Goal: Information Seeking & Learning: Find contact information

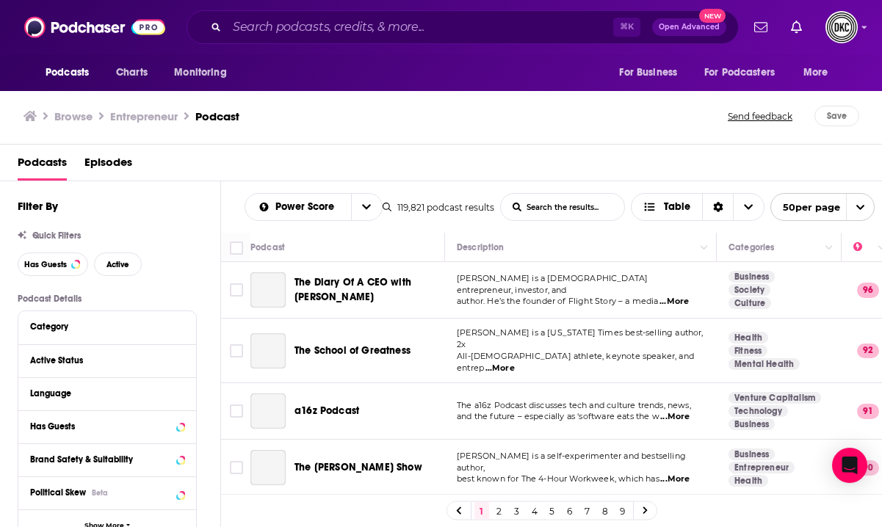
scroll to position [1183, 0]
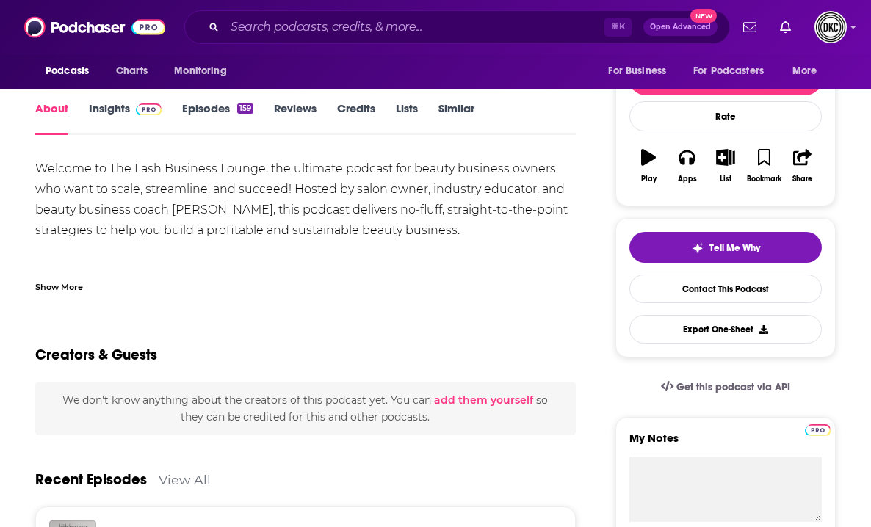
scroll to position [168, 0]
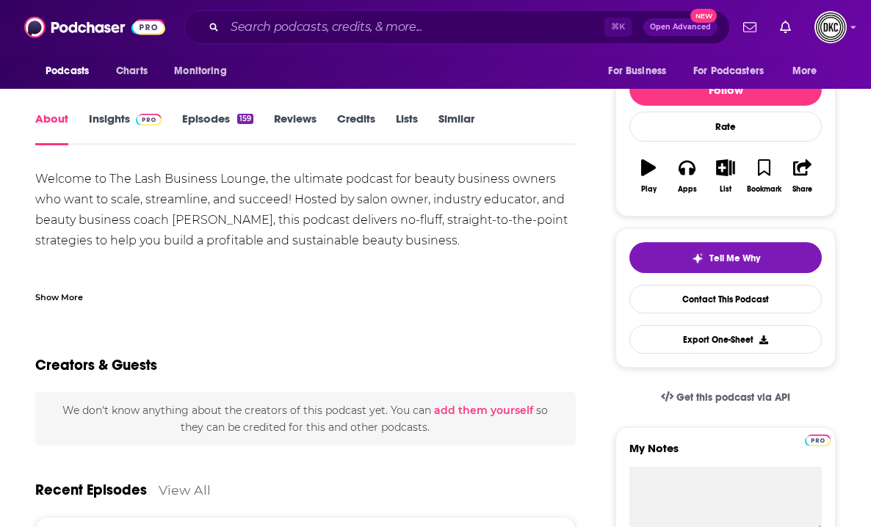
click at [63, 296] on div "Show More" at bounding box center [59, 296] width 48 height 14
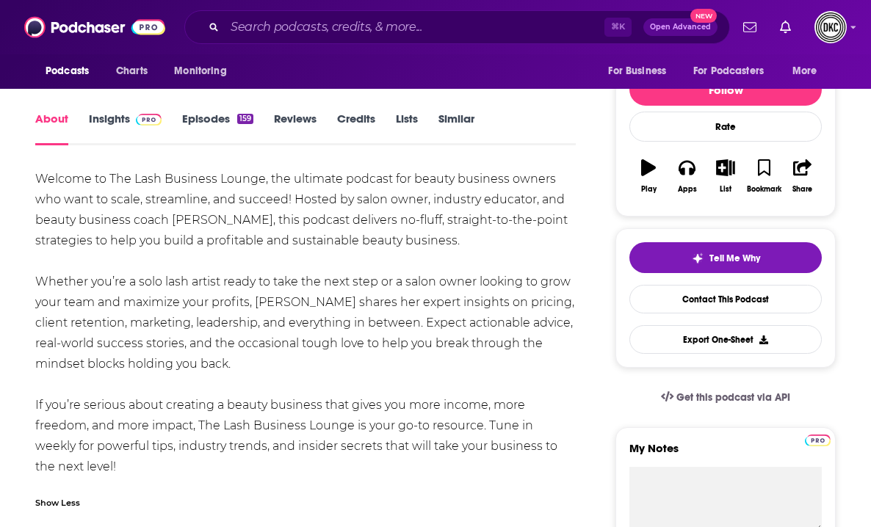
drag, startPoint x: 101, startPoint y: 477, endPoint x: 35, endPoint y: 187, distance: 297.7
click at [35, 187] on div "Welcome to The Lash Business Lounge, the ultimate podcast for beauty business o…" at bounding box center [305, 323] width 541 height 308
copy div "Welcome to The Lash Business Lounge, the ultimate podcast for beauty business o…"
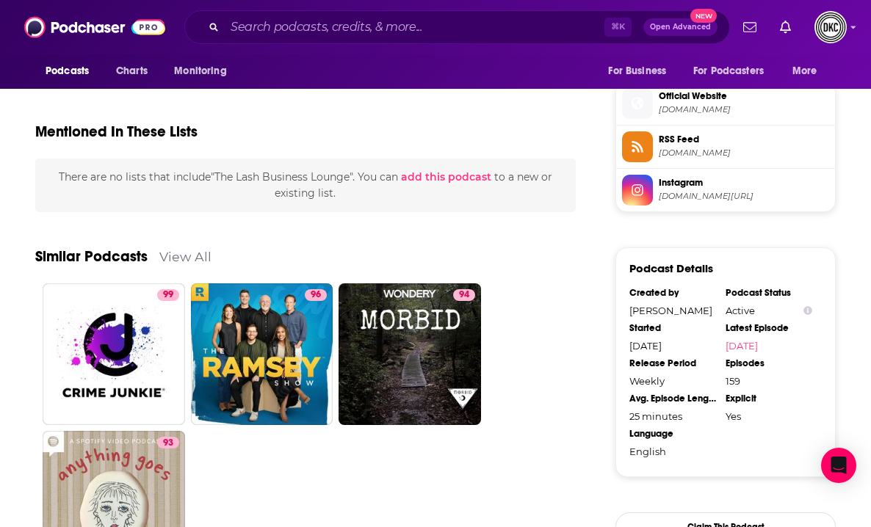
scroll to position [1179, 0]
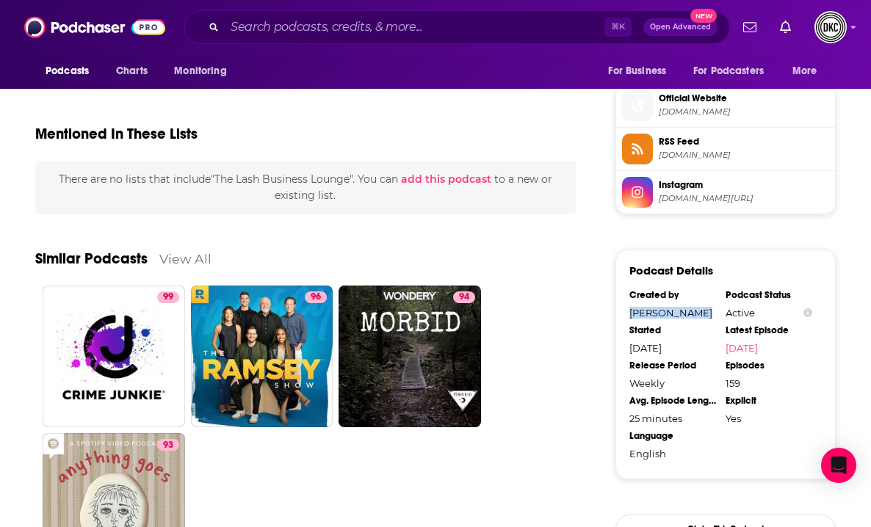
drag, startPoint x: 705, startPoint y: 311, endPoint x: 626, endPoint y: 311, distance: 79.3
click at [626, 311] on div "Podcast Details Created by [PERSON_NAME] Podcast Status Active Started [DATE] L…" at bounding box center [725, 365] width 220 height 230
copy div "[PERSON_NAME]"
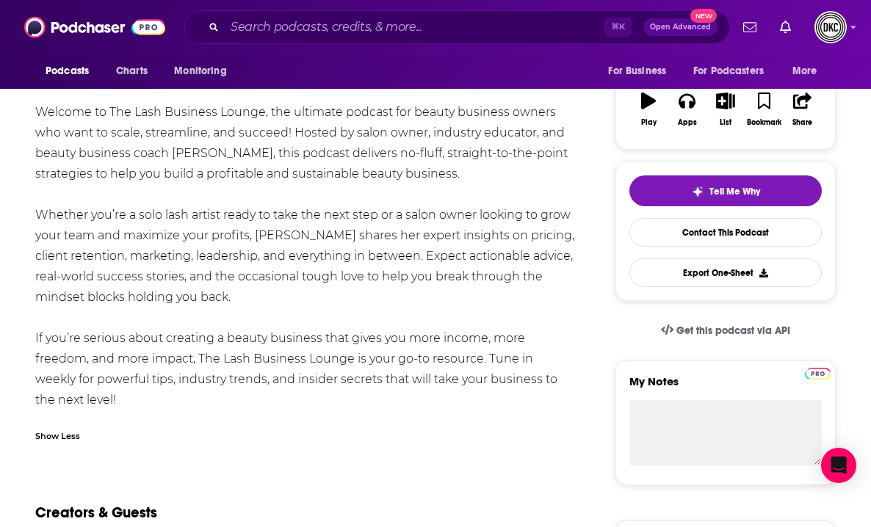
scroll to position [234, 0]
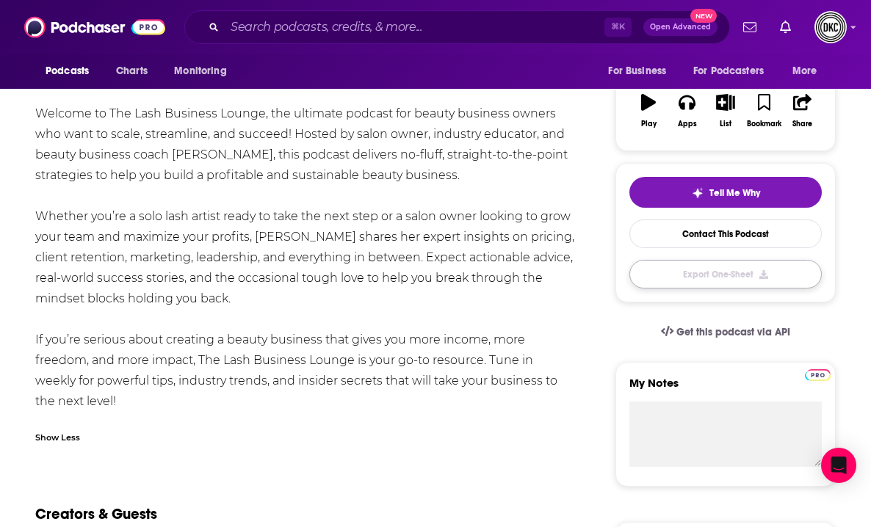
click at [682, 273] on button "Export One-Sheet" at bounding box center [725, 274] width 192 height 29
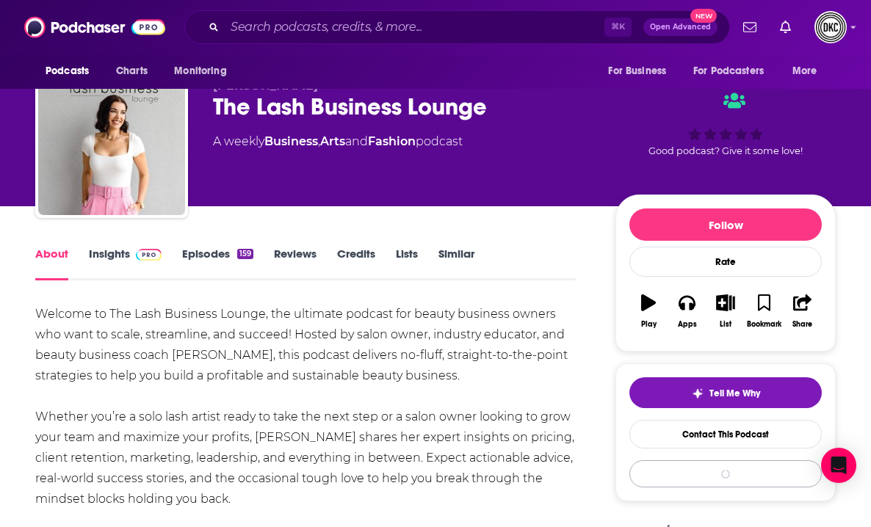
scroll to position [0, 0]
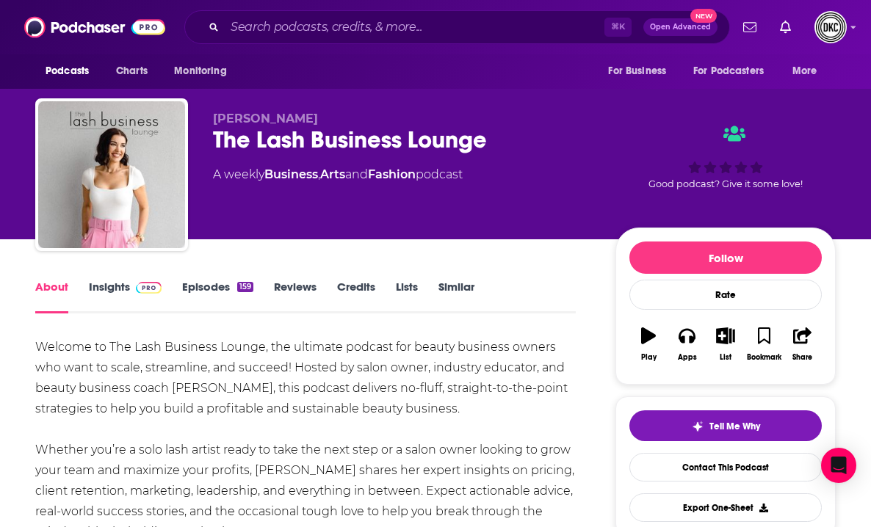
click at [452, 287] on link "Similar" at bounding box center [456, 297] width 36 height 34
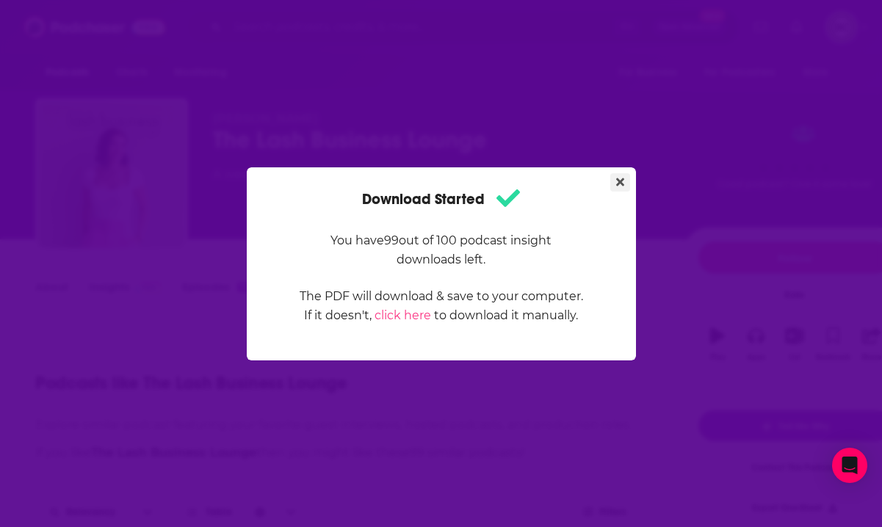
click at [618, 182] on icon "Close" at bounding box center [620, 182] width 8 height 8
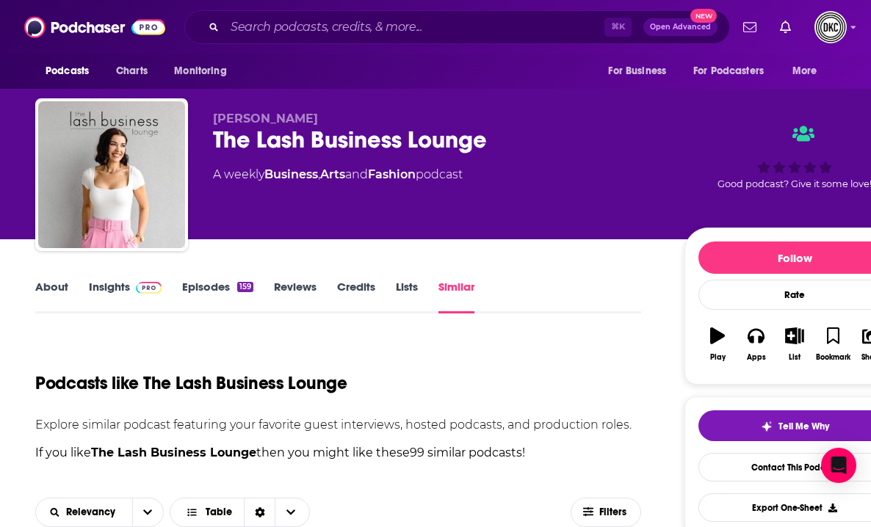
click at [401, 303] on link "Lists" at bounding box center [407, 297] width 22 height 34
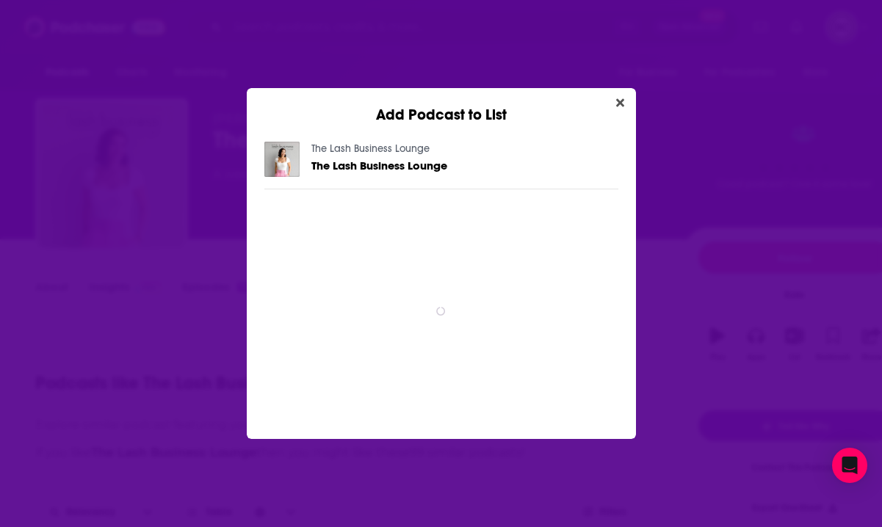
click at [401, 289] on span "spinner" at bounding box center [441, 311] width 354 height 220
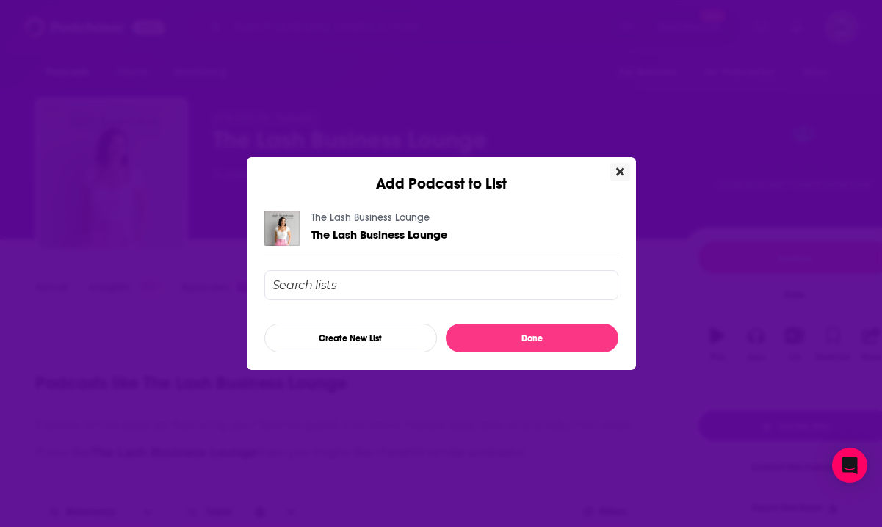
click at [615, 173] on button "Close" at bounding box center [620, 172] width 20 height 18
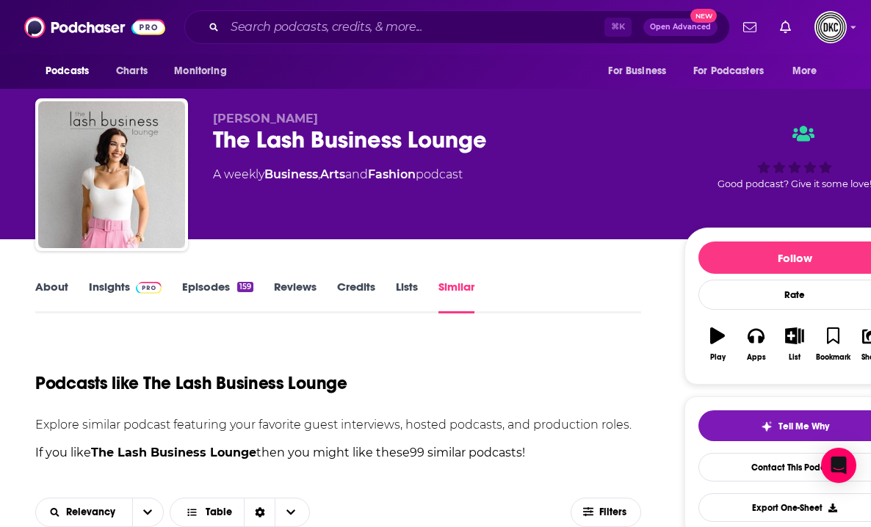
click at [416, 280] on link "Lists" at bounding box center [407, 297] width 22 height 34
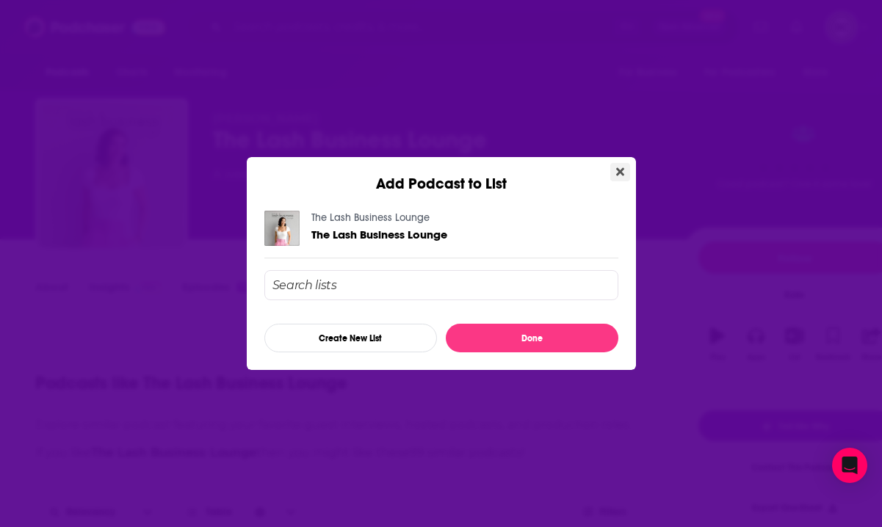
click at [618, 173] on icon "Close" at bounding box center [620, 172] width 8 height 8
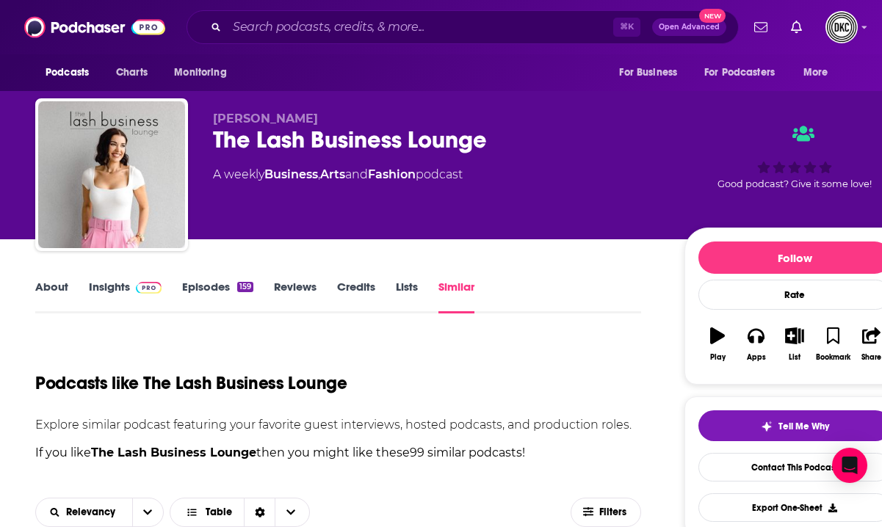
click at [348, 291] on link "Credits" at bounding box center [356, 297] width 38 height 34
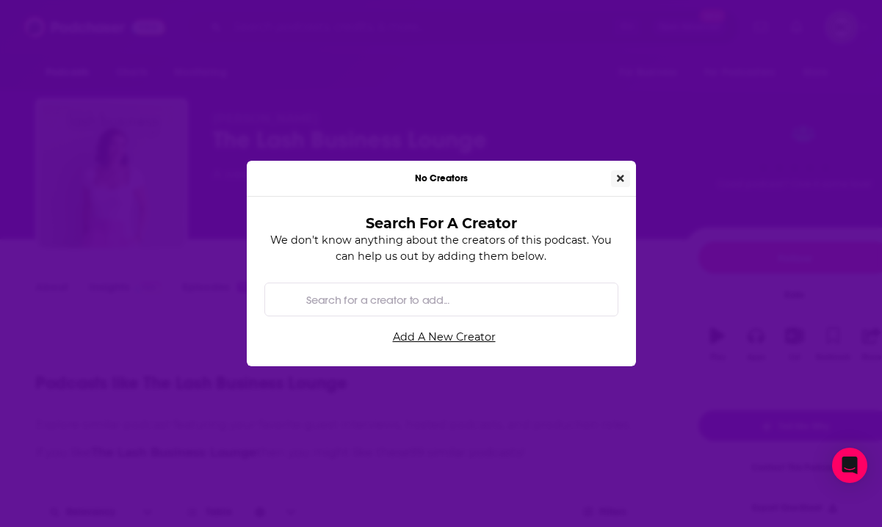
click at [615, 173] on button "Close" at bounding box center [620, 178] width 19 height 17
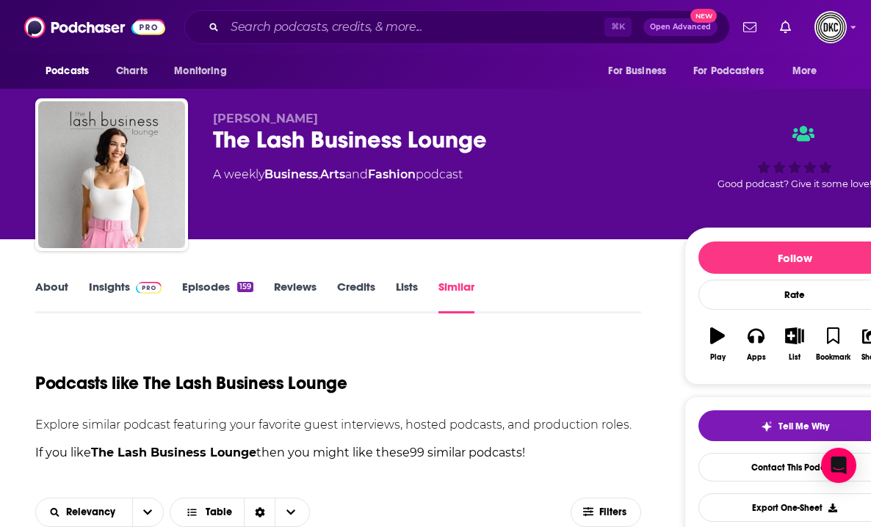
click at [294, 286] on link "Reviews" at bounding box center [295, 297] width 43 height 34
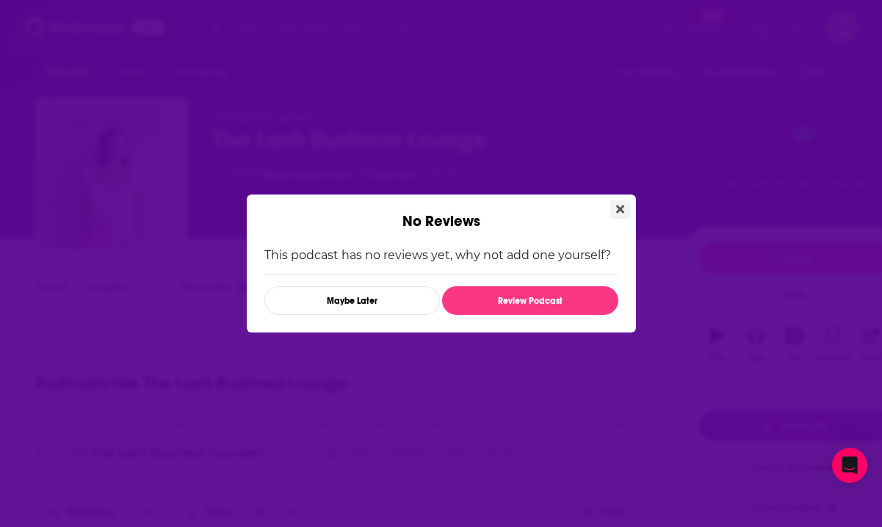
click at [613, 209] on button "Close" at bounding box center [620, 209] width 20 height 18
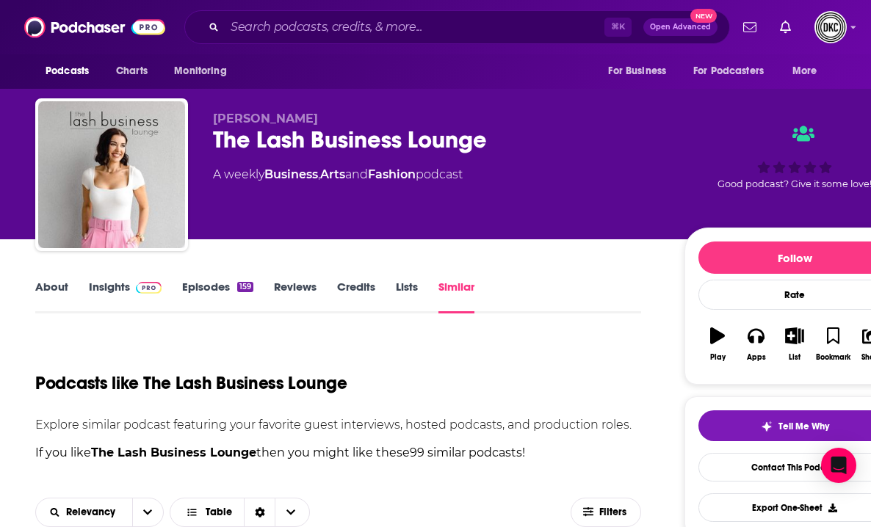
click at [203, 289] on link "Episodes 159" at bounding box center [217, 297] width 71 height 34
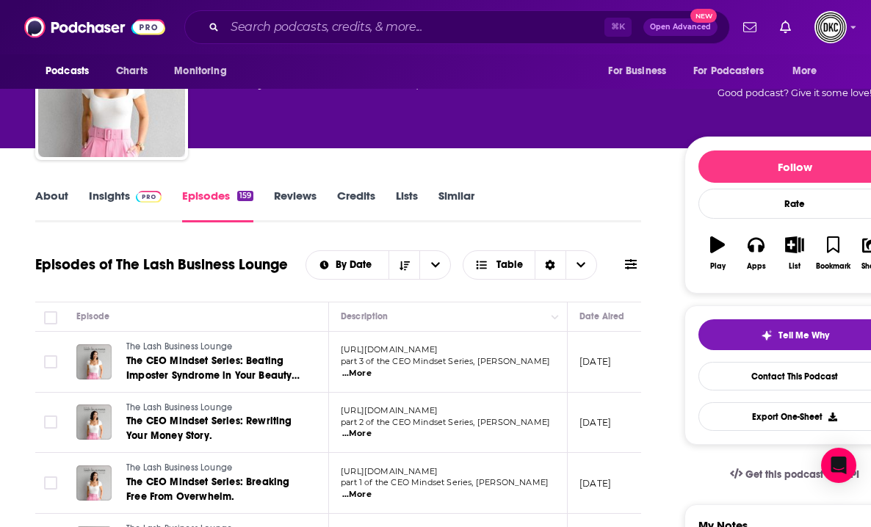
scroll to position [57, 0]
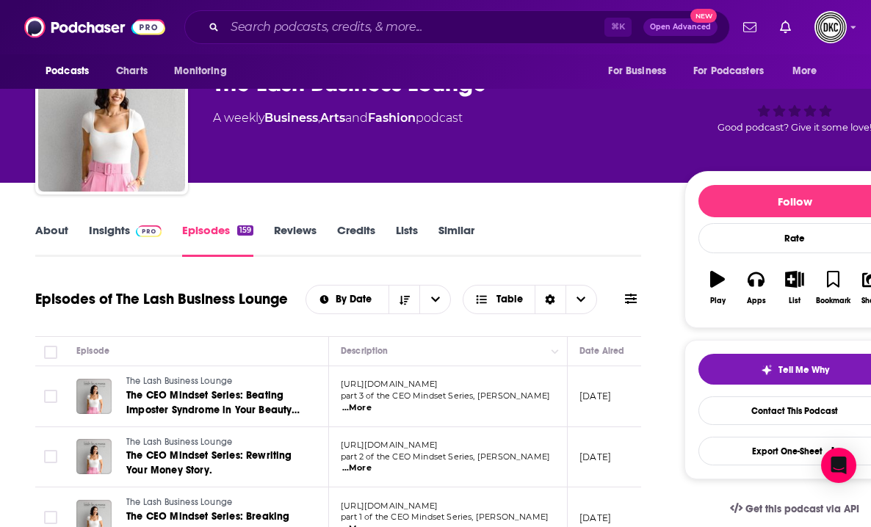
click at [101, 237] on link "Insights" at bounding box center [125, 240] width 73 height 34
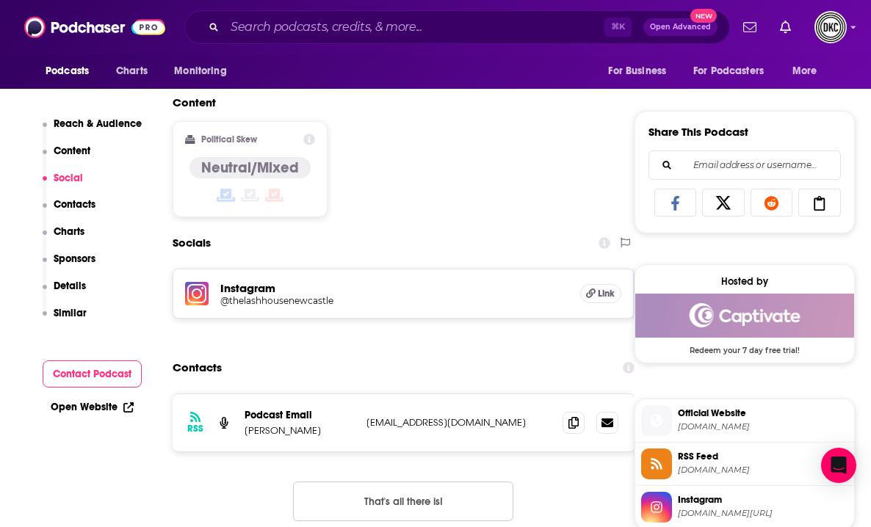
scroll to position [874, 0]
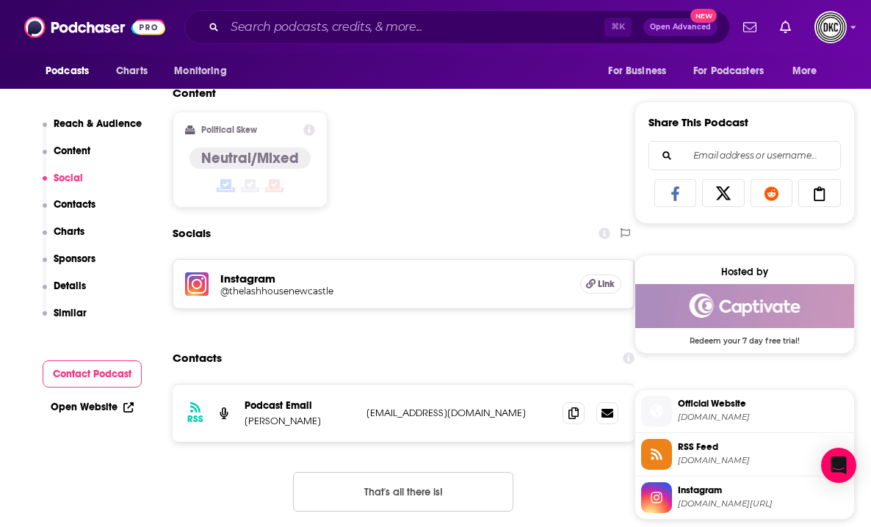
click at [98, 410] on link "Open Website" at bounding box center [92, 407] width 83 height 12
click at [574, 416] on icon at bounding box center [573, 413] width 10 height 12
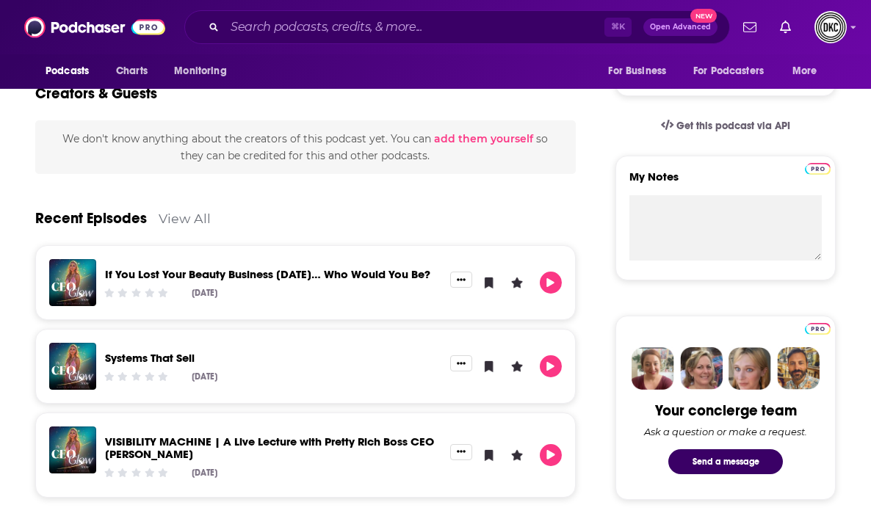
scroll to position [41, 0]
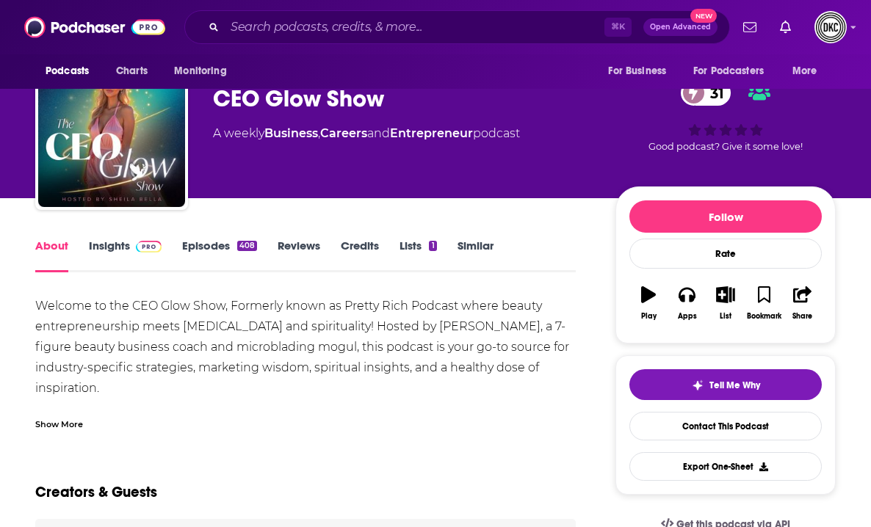
click at [110, 247] on link "Insights" at bounding box center [125, 256] width 73 height 34
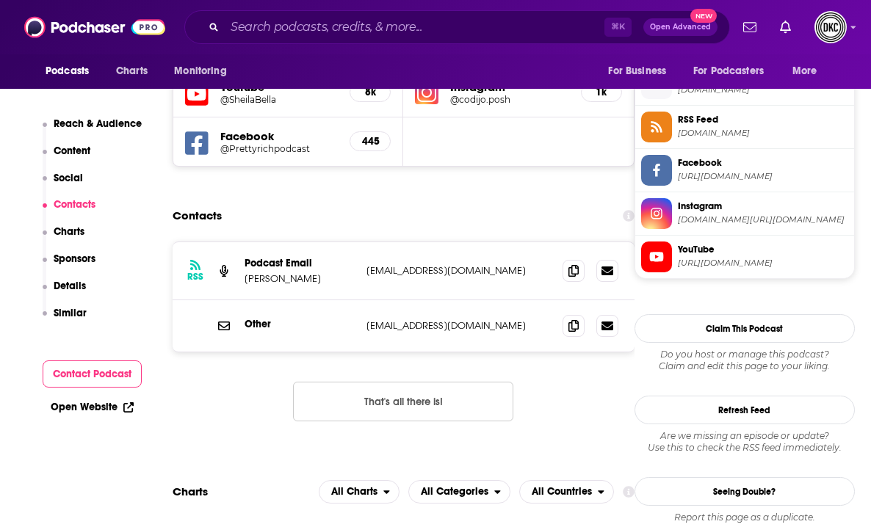
scroll to position [1322, 0]
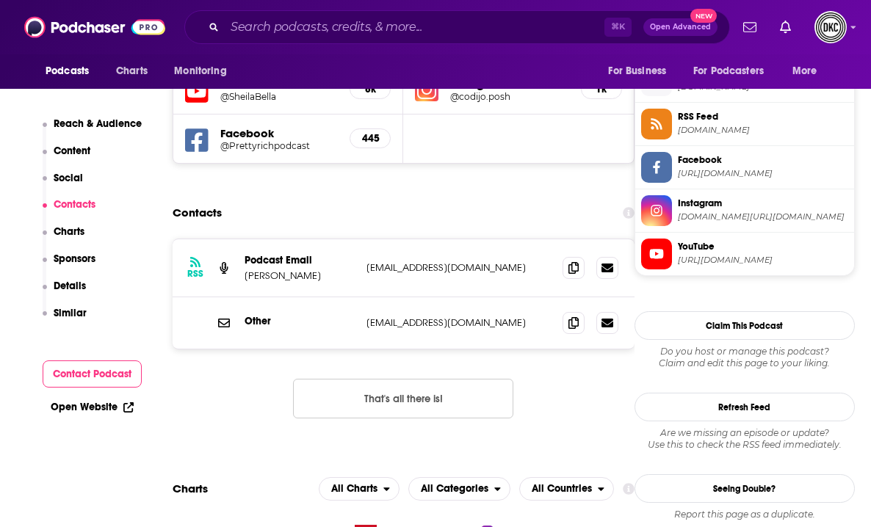
click at [84, 399] on div "Open Website" at bounding box center [93, 407] width 100 height 27
click at [129, 409] on icon at bounding box center [128, 407] width 10 height 10
click at [574, 256] on span at bounding box center [574, 267] width 22 height 22
drag, startPoint x: 299, startPoint y: 235, endPoint x: 243, endPoint y: 235, distance: 55.8
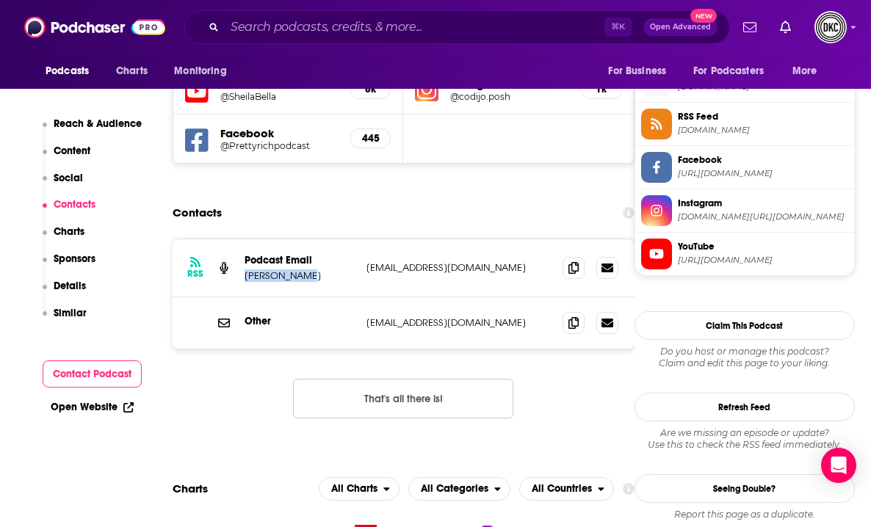
click at [243, 239] on div "RSS Podcast Email Sheila Bella sheilaferrari@gmail.com sheilaferrari@gmail.com" at bounding box center [404, 268] width 462 height 58
copy p "Sheila Bella"
click at [576, 311] on span at bounding box center [574, 322] width 22 height 22
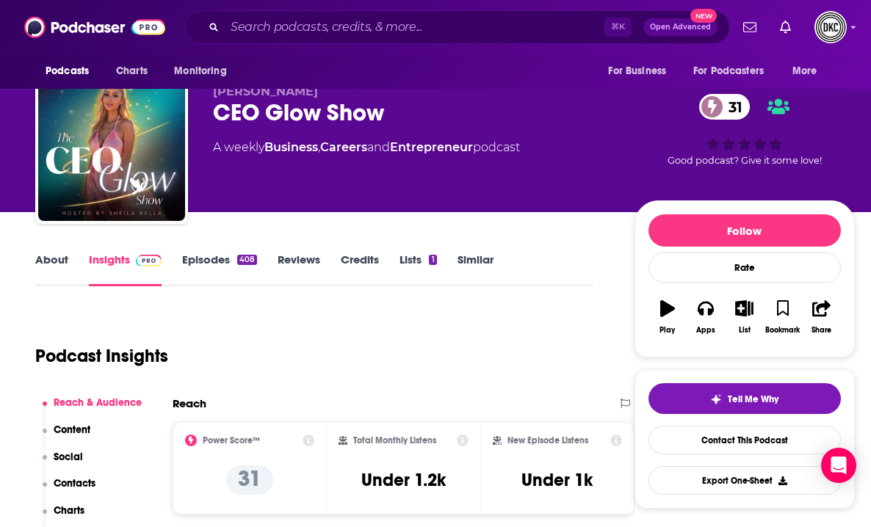
scroll to position [0, 0]
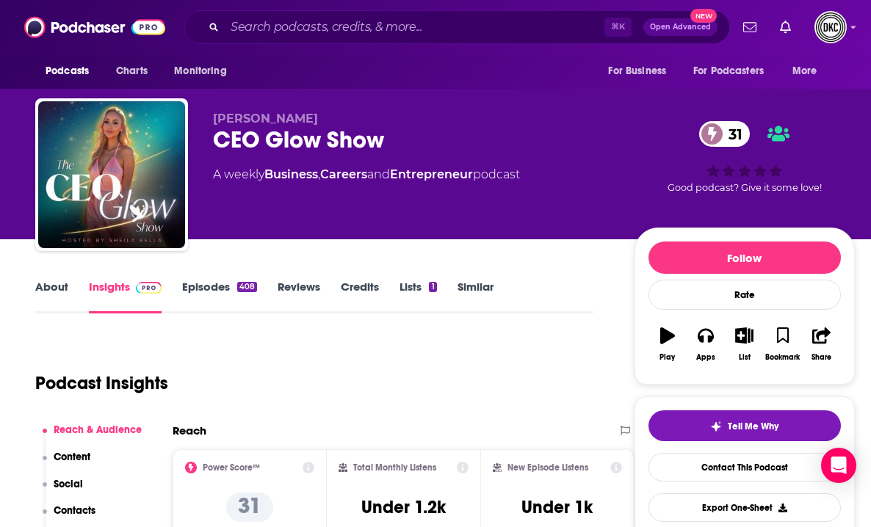
click at [213, 289] on link "Episodes 408" at bounding box center [219, 297] width 75 height 34
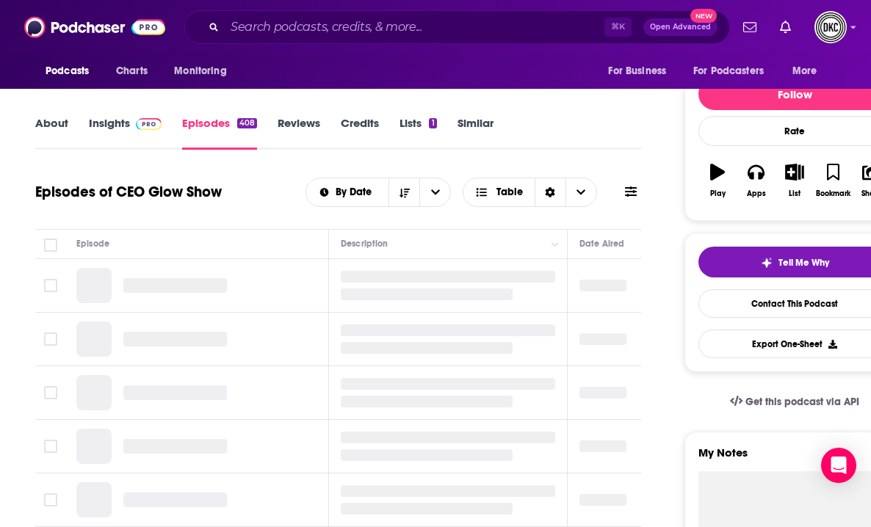
scroll to position [161, 0]
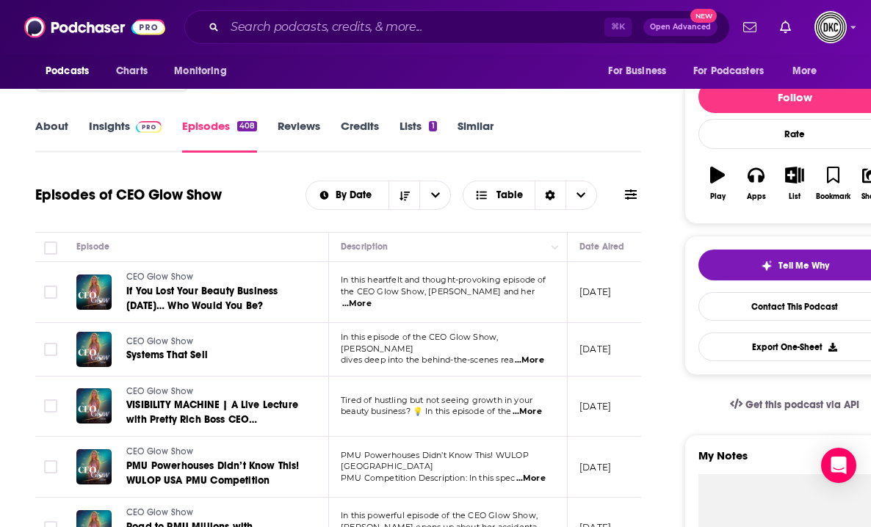
click at [372, 299] on span "...More" at bounding box center [356, 304] width 29 height 12
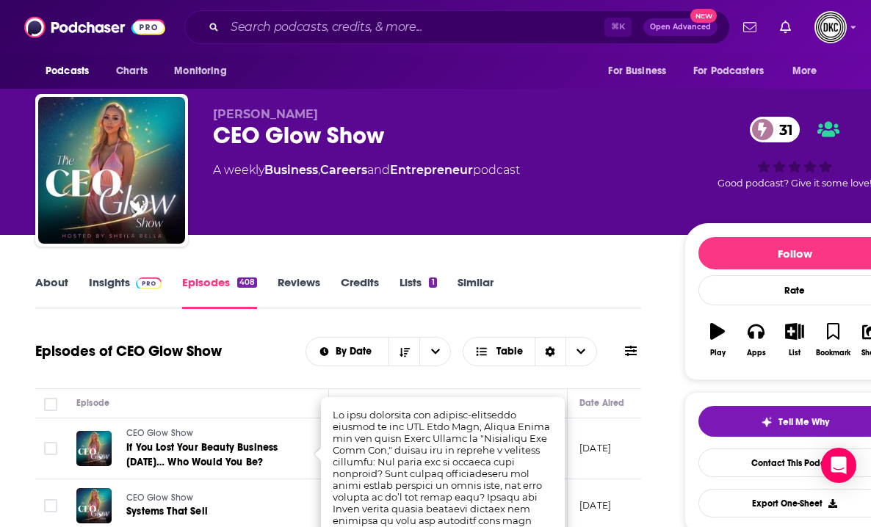
scroll to position [0, 0]
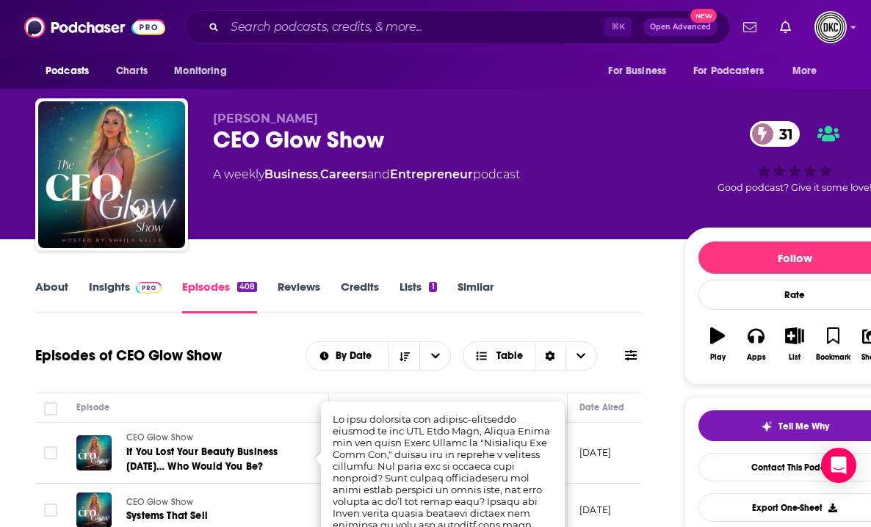
click at [49, 282] on link "About" at bounding box center [51, 297] width 33 height 34
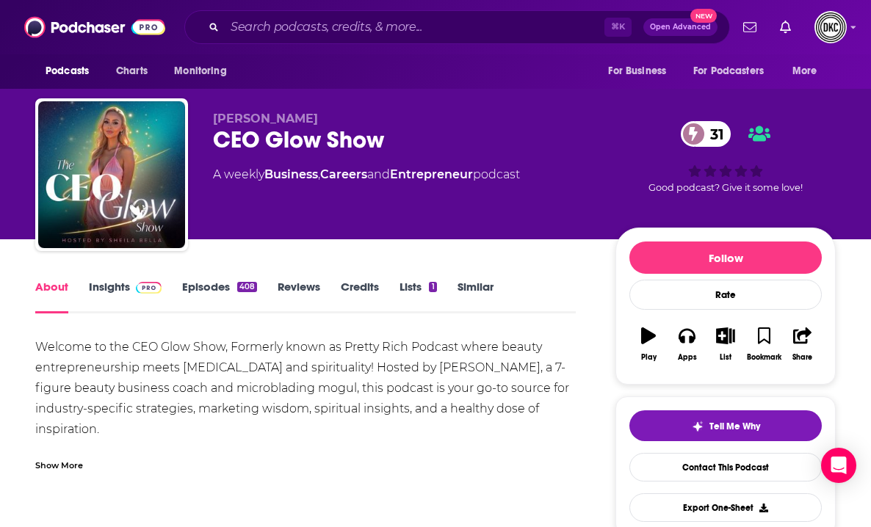
click at [76, 466] on div "Show More" at bounding box center [59, 465] width 48 height 14
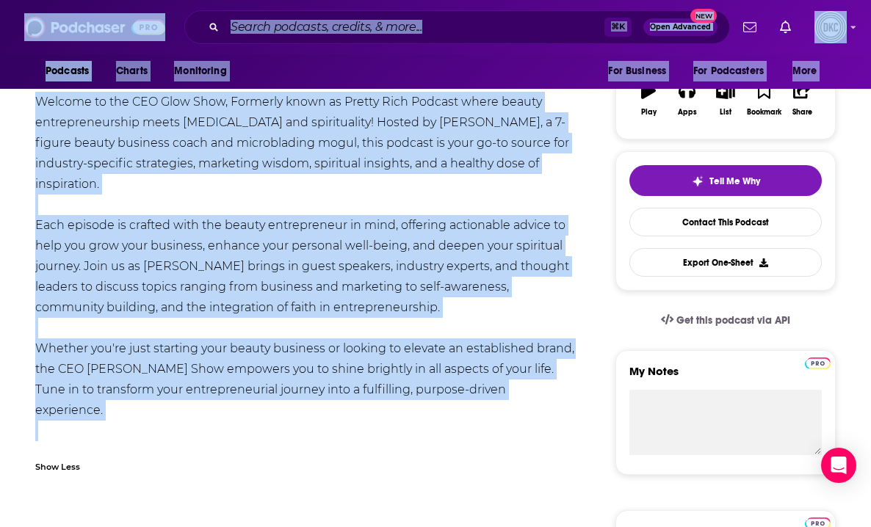
scroll to position [200, 0]
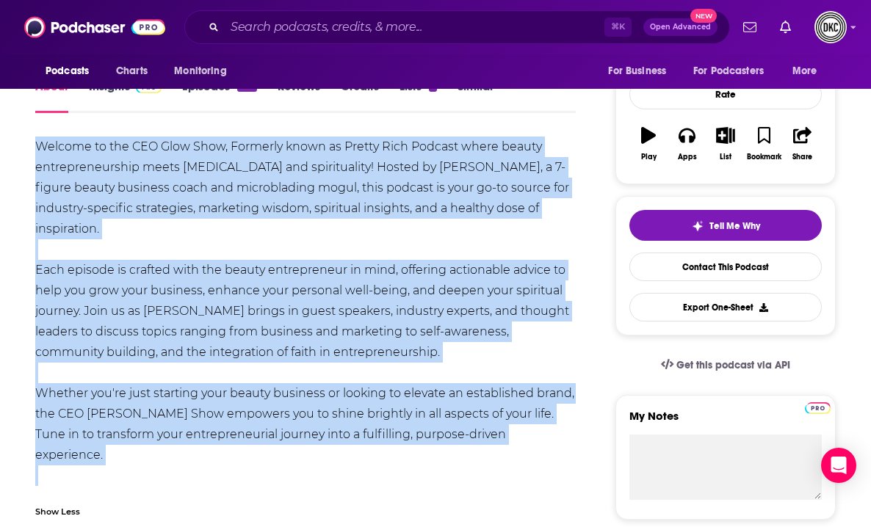
drag, startPoint x: 55, startPoint y: 322, endPoint x: 34, endPoint y: 150, distance: 173.9
copy div "Welcome to the CEO Glow Show, Formerly known as Pretty Rich Podcast where beaut…"
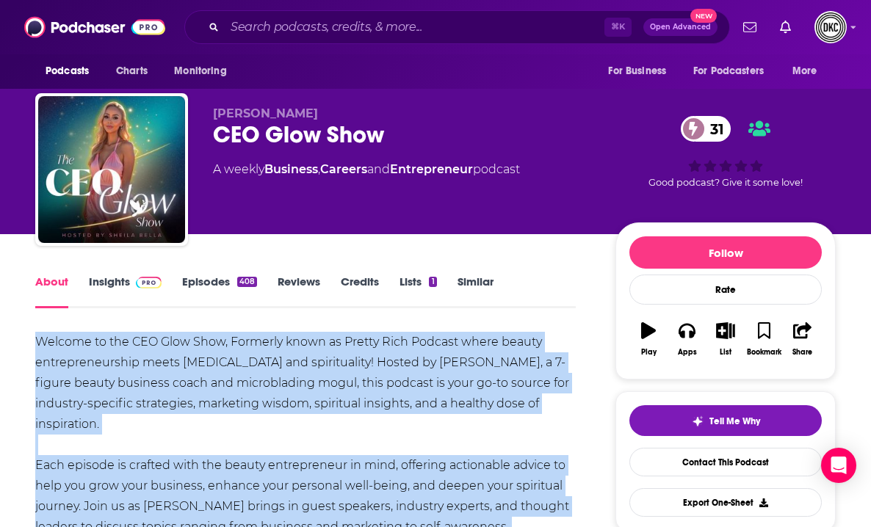
scroll to position [0, 0]
